Goal: Task Accomplishment & Management: Manage account settings

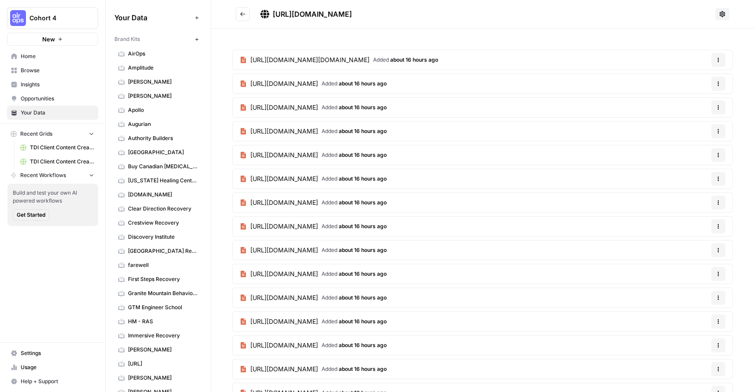
scroll to position [756, 0]
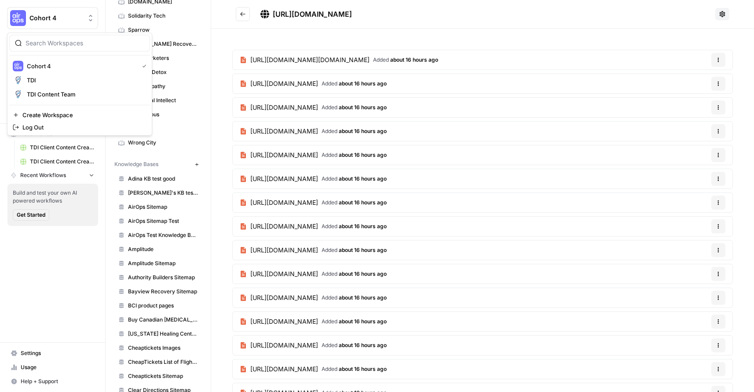
click at [69, 21] on span "Cohort 4" at bounding box center [55, 18] width 53 height 9
click at [55, 89] on div "TDI Content Team" at bounding box center [80, 94] width 134 height 11
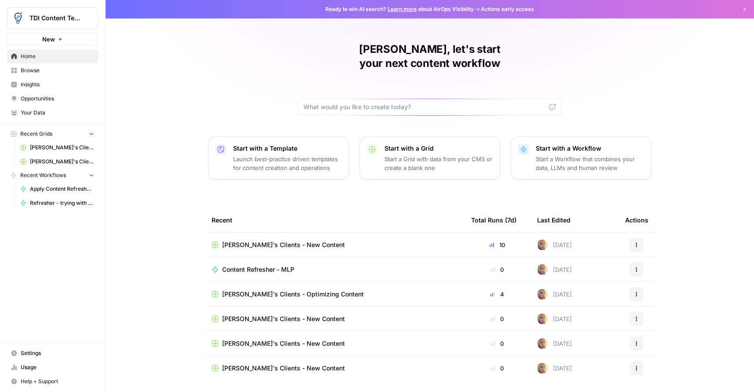
click at [42, 382] on span "Help + Support" at bounding box center [57, 381] width 73 height 8
click at [43, 382] on span "Help + Support" at bounding box center [57, 381] width 73 height 8
click at [40, 368] on span "Usage" at bounding box center [57, 367] width 73 height 8
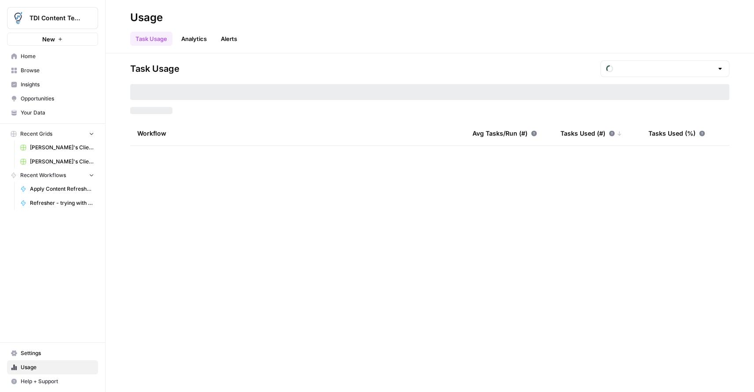
type input "September Tasks"
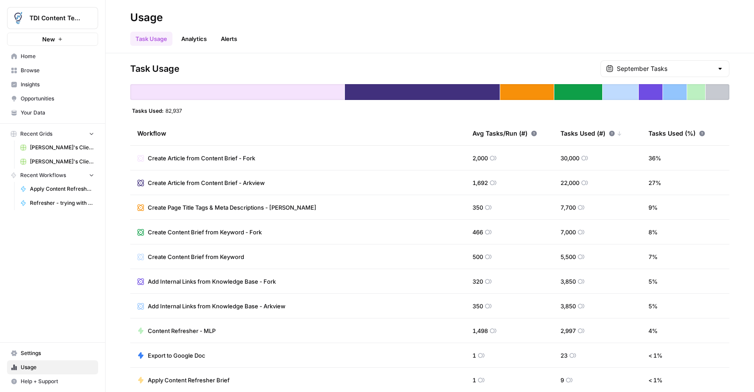
click at [53, 354] on span "Settings" at bounding box center [57, 353] width 73 height 8
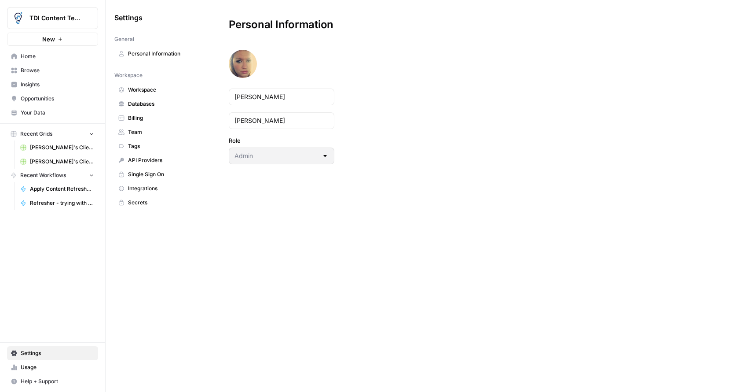
click at [142, 116] on span "Billing" at bounding box center [163, 118] width 70 height 8
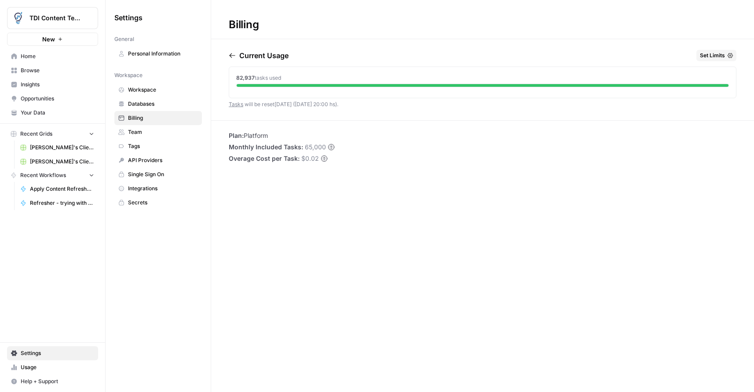
click at [157, 94] on link "Workspace" at bounding box center [158, 90] width 88 height 14
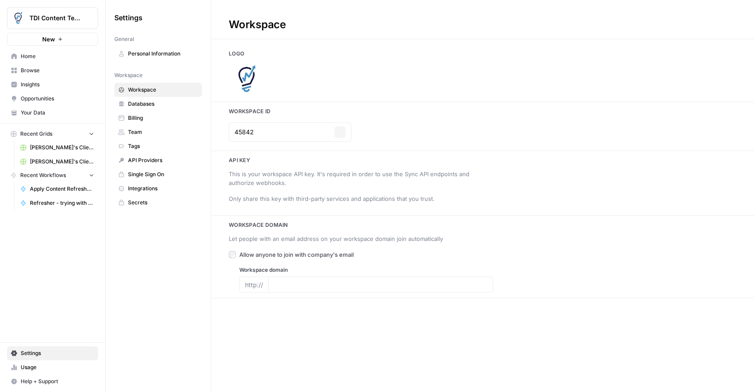
type input "[URL][DOMAIN_NAME]"
